Goal: Navigation & Orientation: Find specific page/section

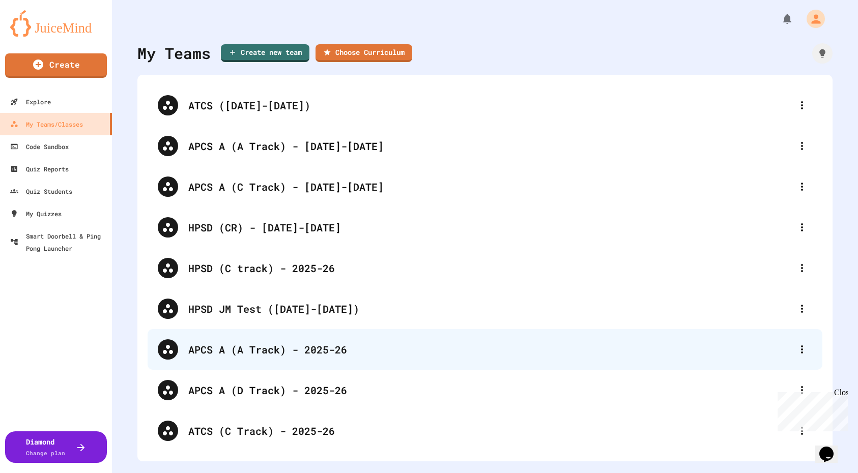
click at [260, 349] on div "APCS A (A Track) - 2025-26" at bounding box center [490, 349] width 604 height 15
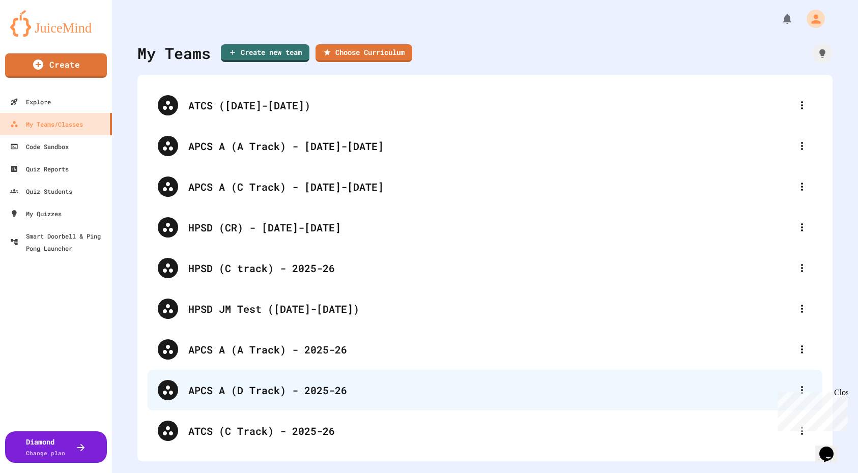
click at [261, 389] on div "APCS A (D Track) - 2025-26" at bounding box center [490, 390] width 604 height 15
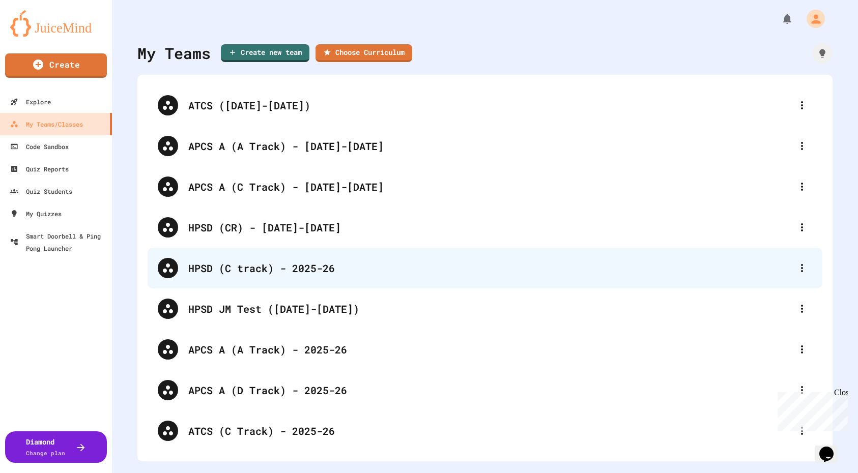
click at [258, 272] on div "HPSD (C track) - 2025-26" at bounding box center [490, 268] width 604 height 15
